Goal: Information Seeking & Learning: Learn about a topic

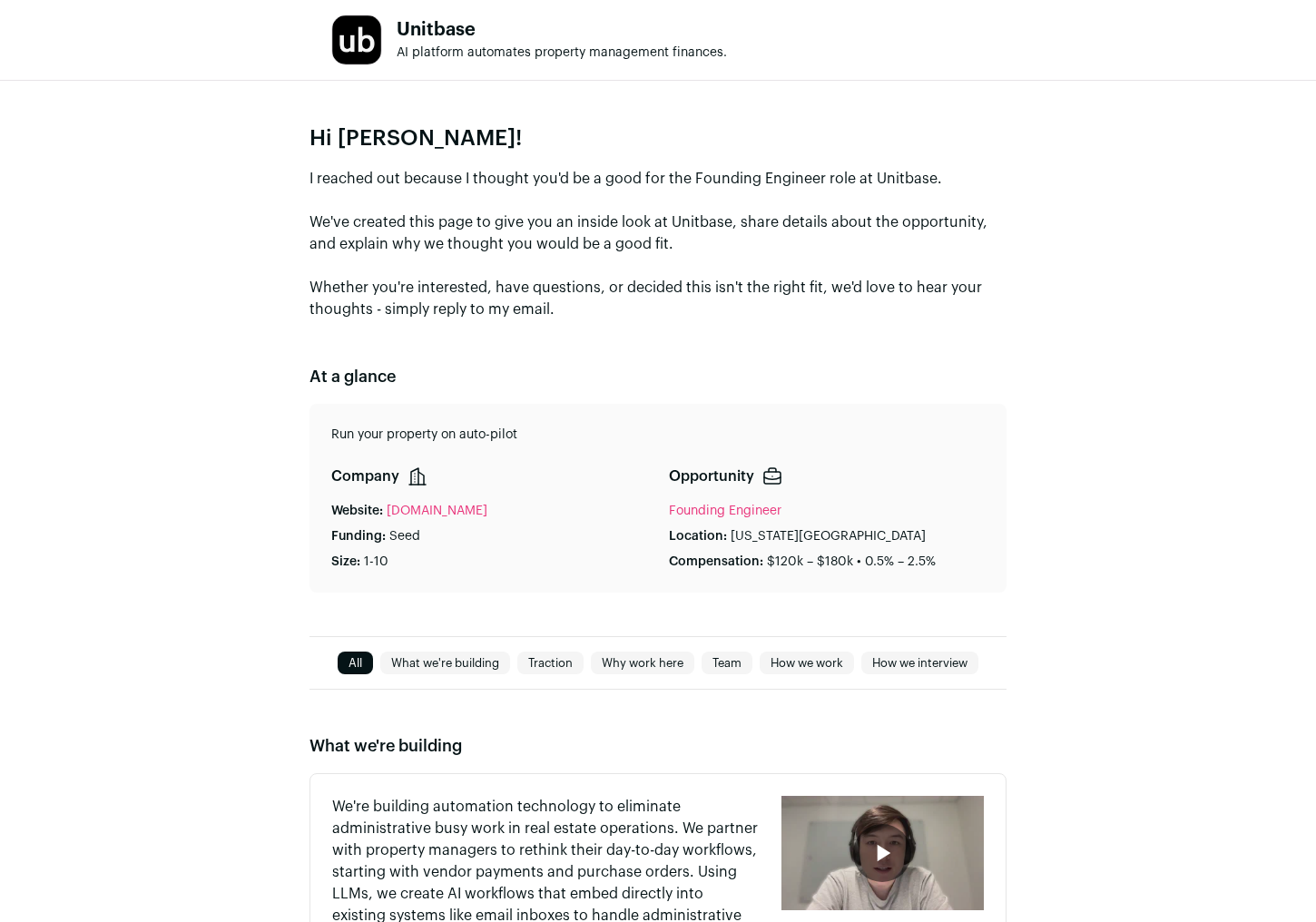
click at [446, 512] on link "[DOMAIN_NAME]" at bounding box center [437, 511] width 101 height 18
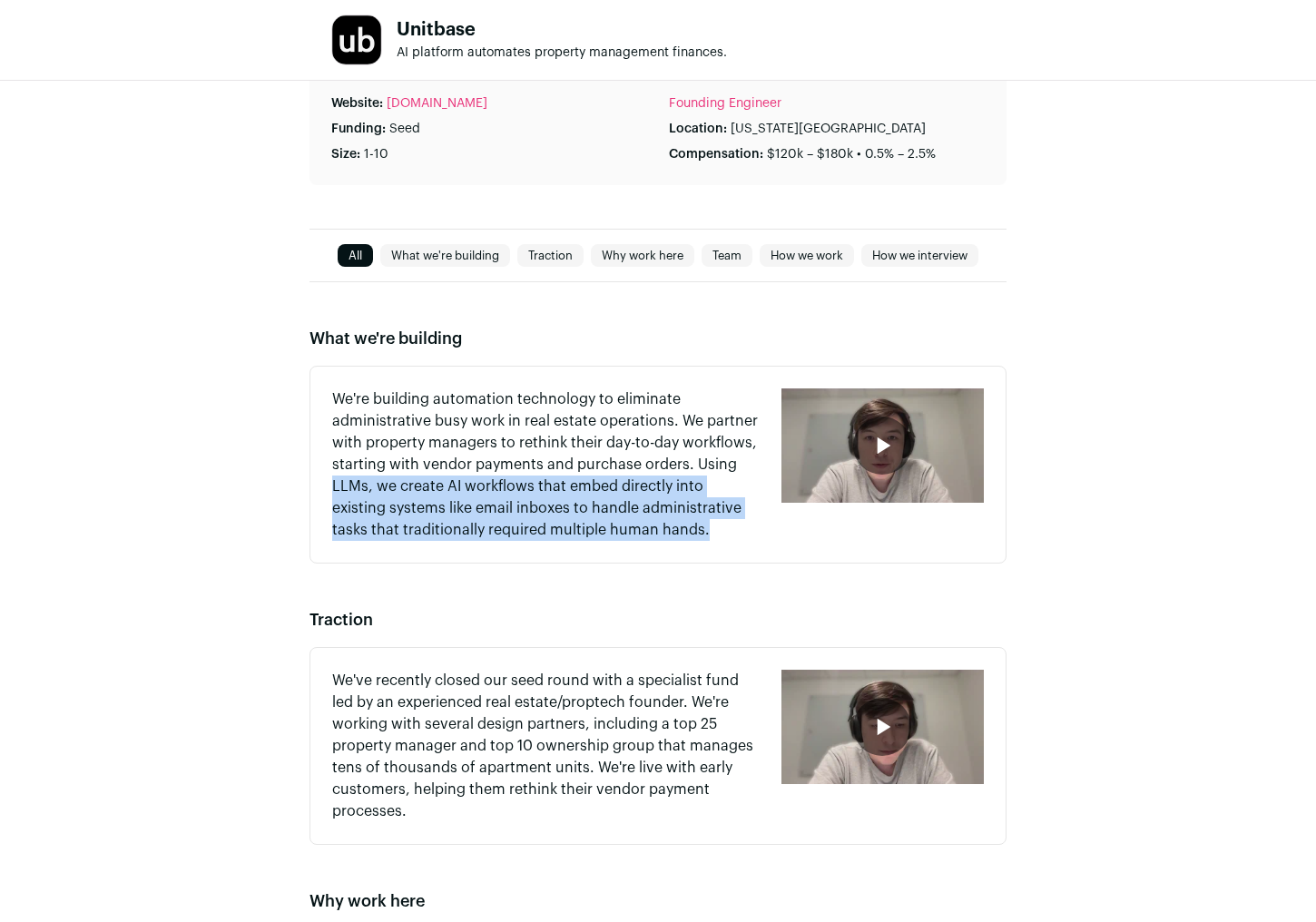
drag, startPoint x: 278, startPoint y: 554, endPoint x: 276, endPoint y: 461, distance: 93.0
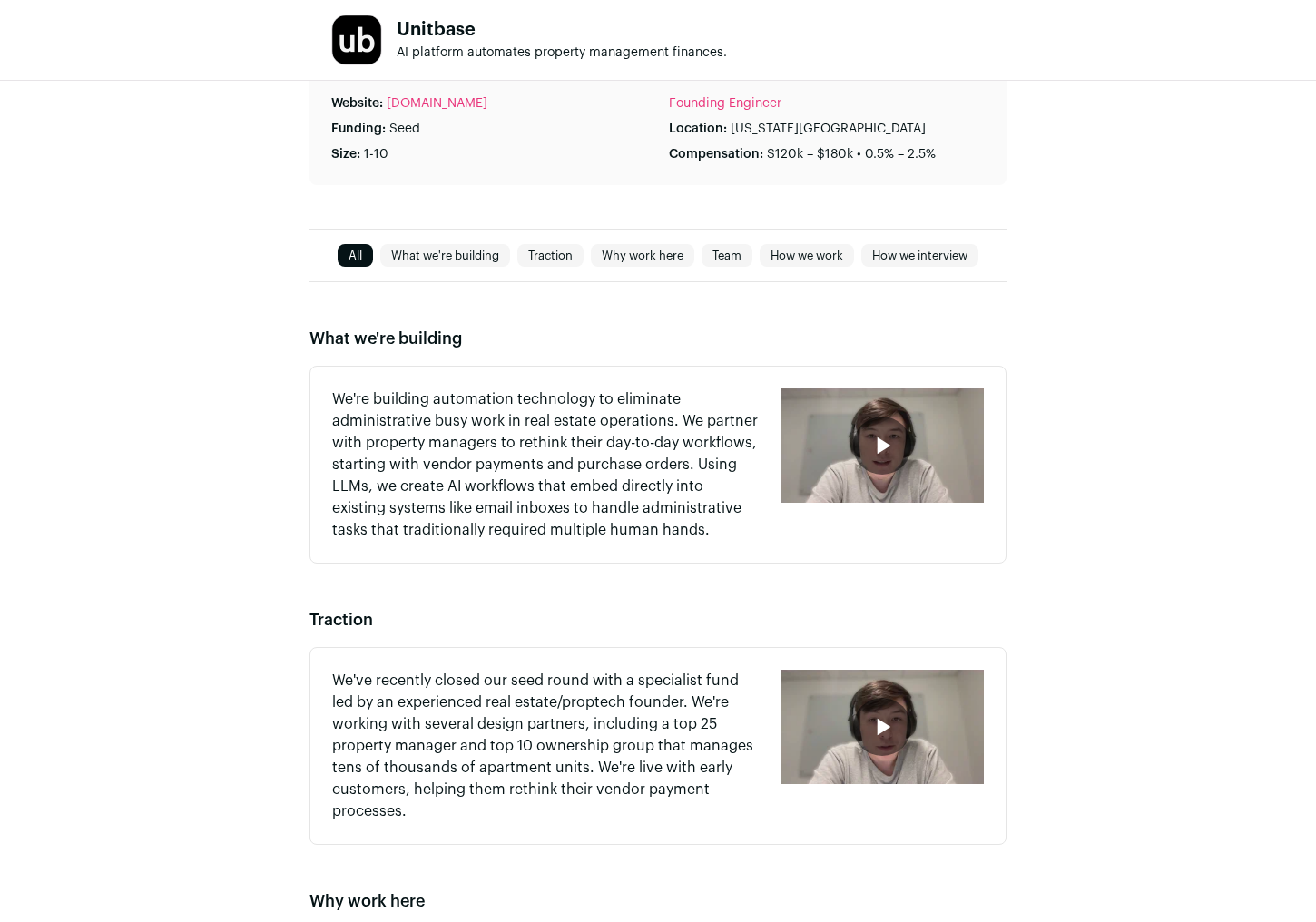
drag, startPoint x: 282, startPoint y: 484, endPoint x: 270, endPoint y: 412, distance: 73.0
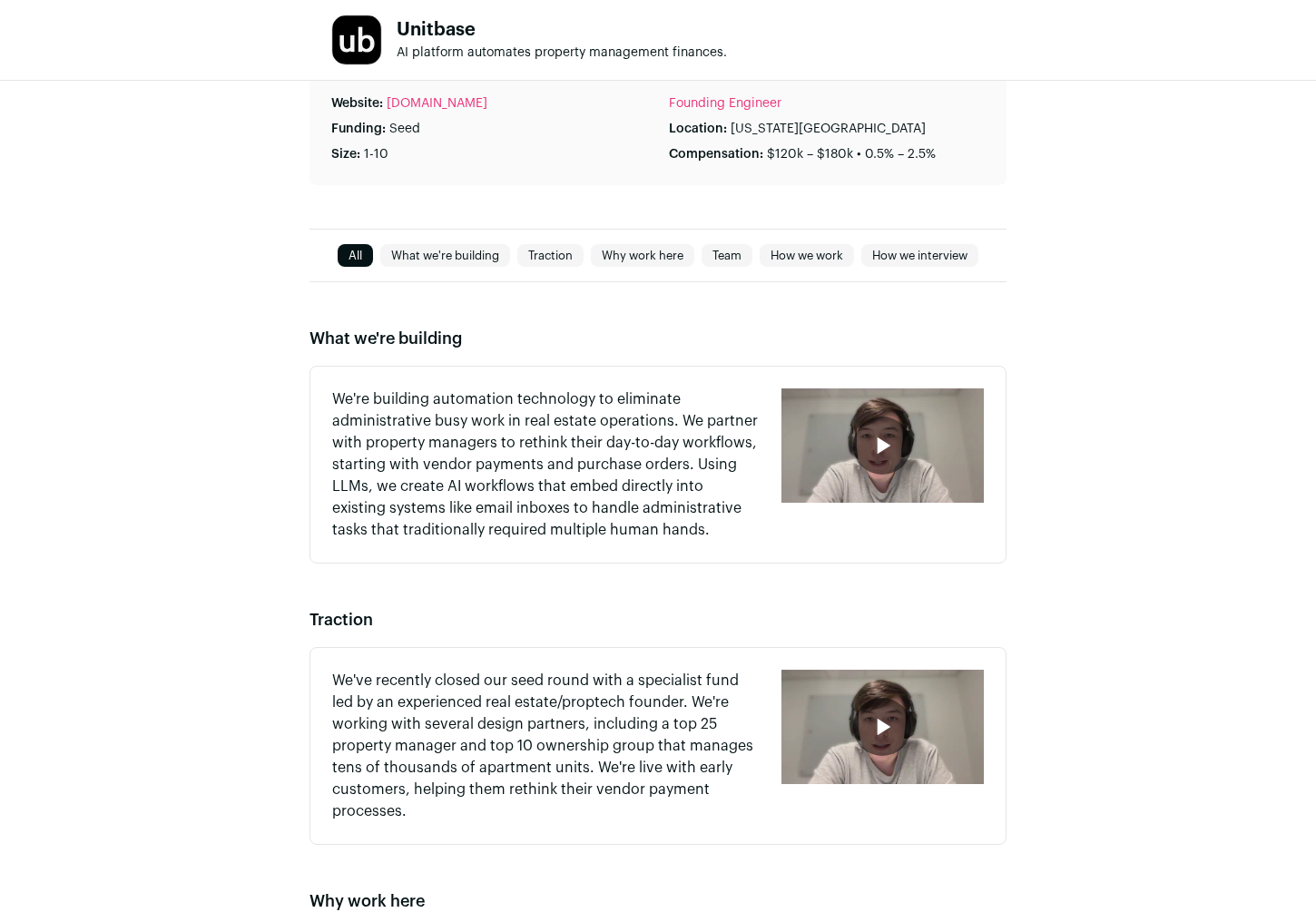
drag, startPoint x: 263, startPoint y: 392, endPoint x: 265, endPoint y: 434, distance: 42.0
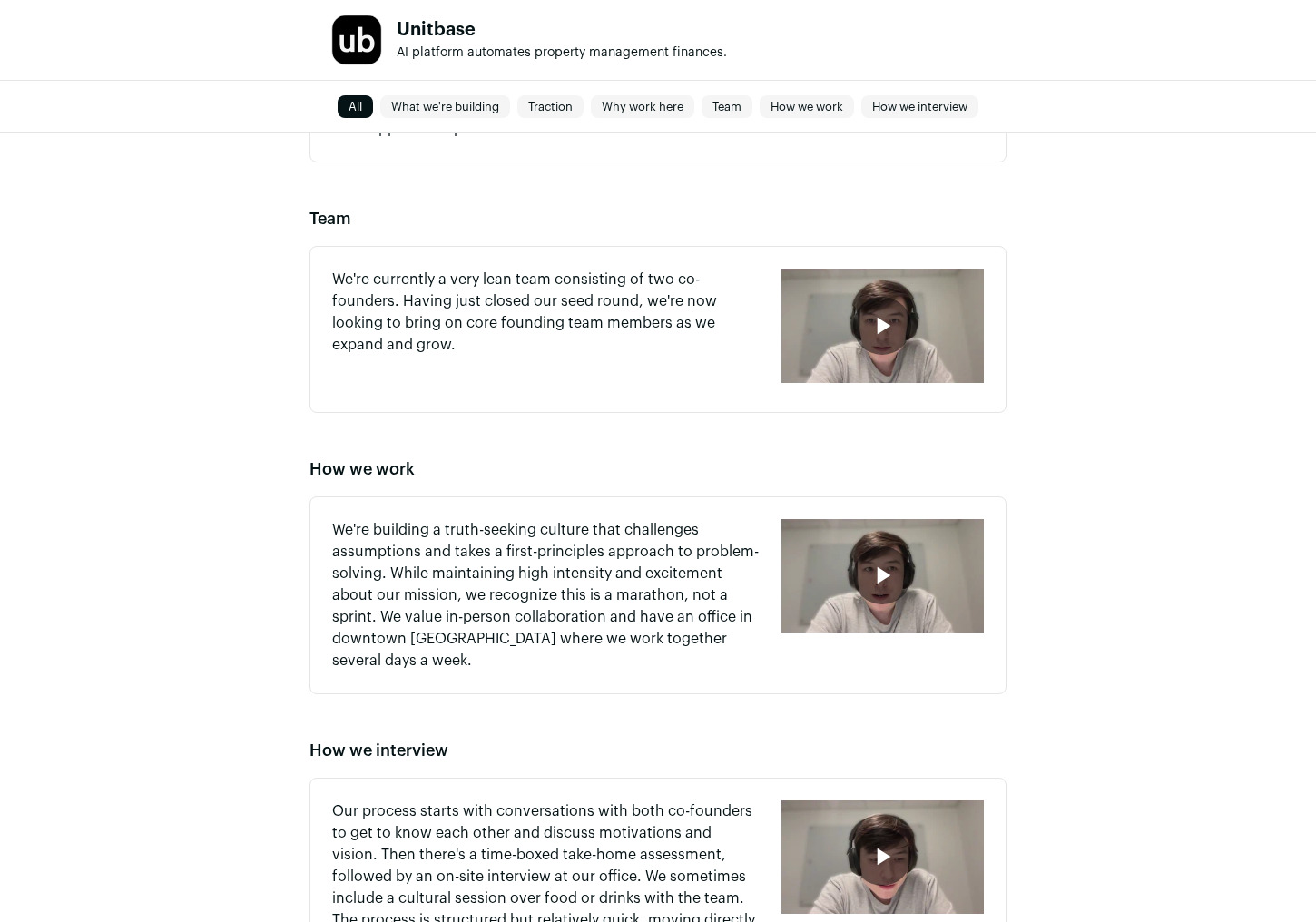
scroll to position [800, 0]
